Goal: Information Seeking & Learning: Learn about a topic

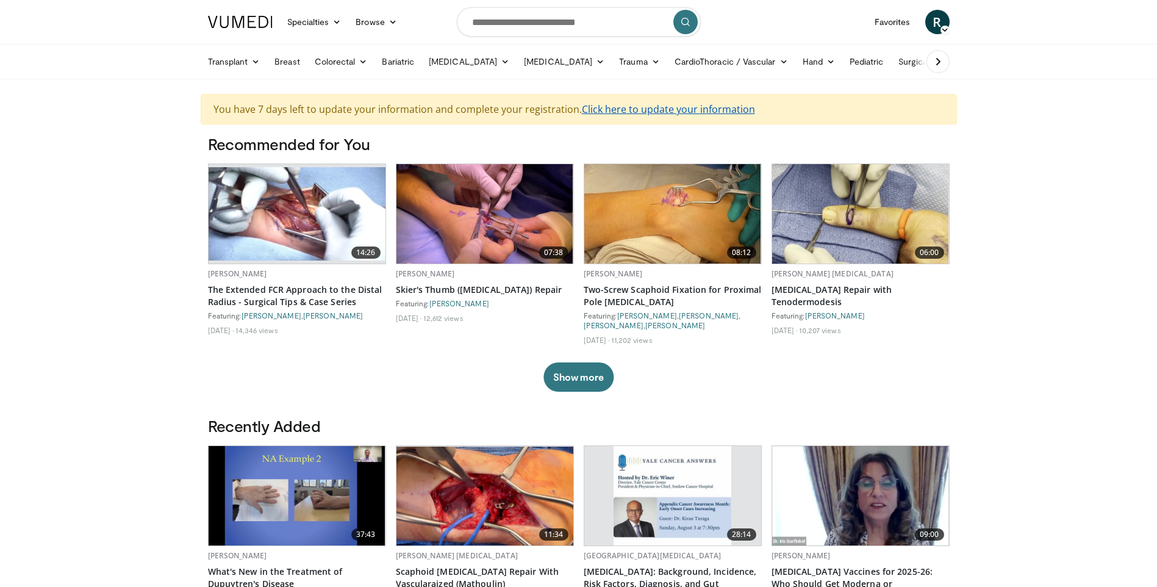
click at [643, 107] on link "Click here to update your information" at bounding box center [668, 108] width 173 height 13
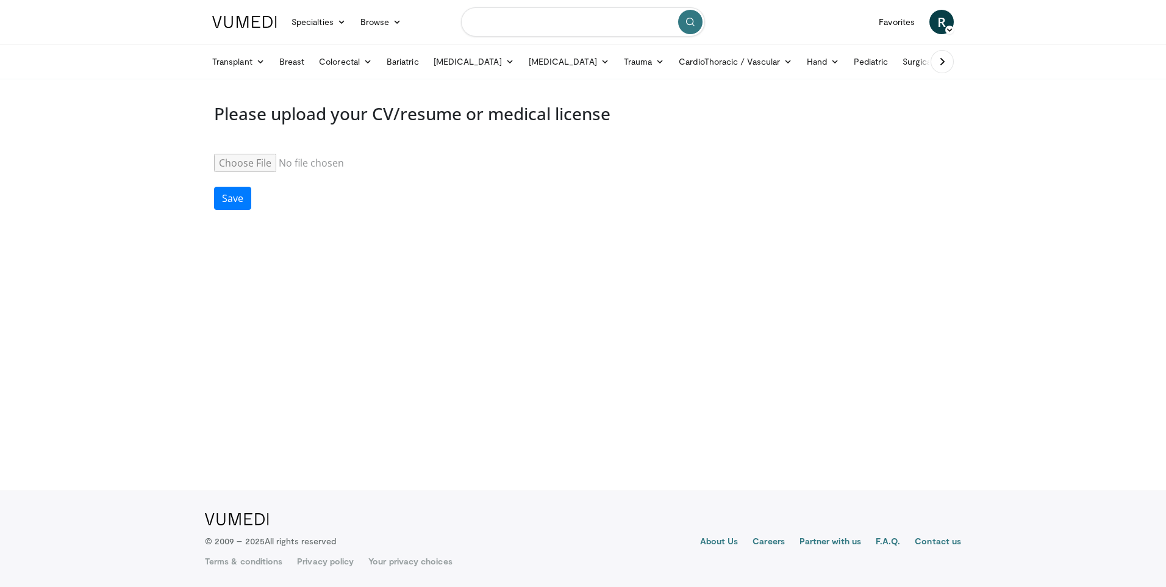
click at [551, 16] on input "Search topics, interventions" at bounding box center [583, 21] width 244 height 29
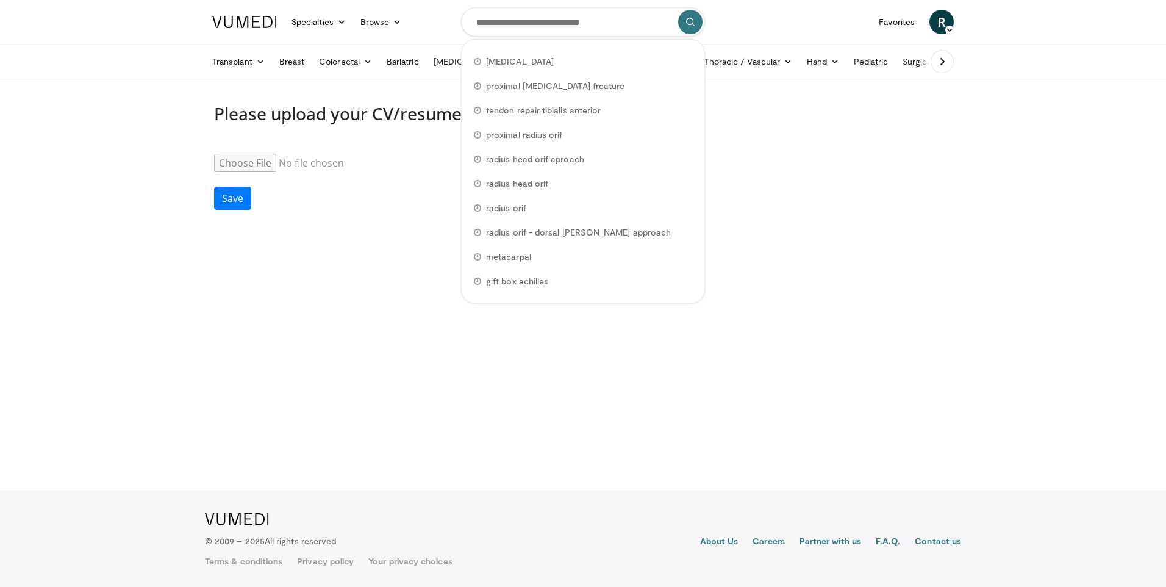
click at [585, 56] on div "[MEDICAL_DATA]" at bounding box center [583, 61] width 233 height 24
type input "**********"
